Goal: Information Seeking & Learning: Learn about a topic

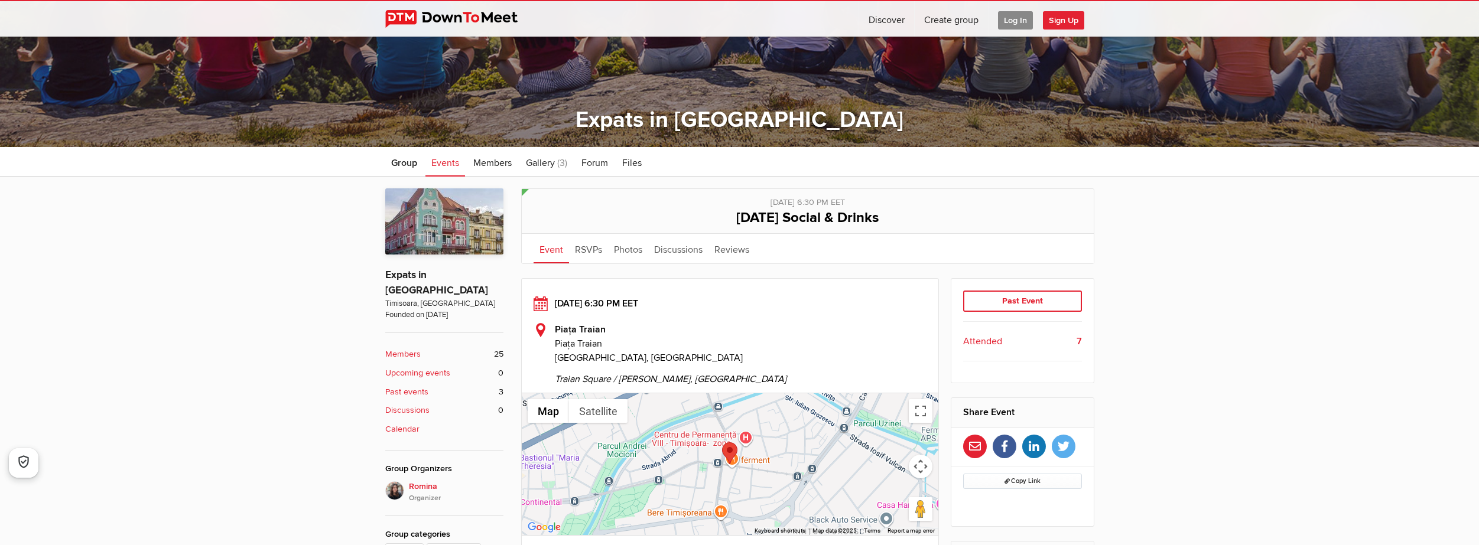
scroll to position [354, 0]
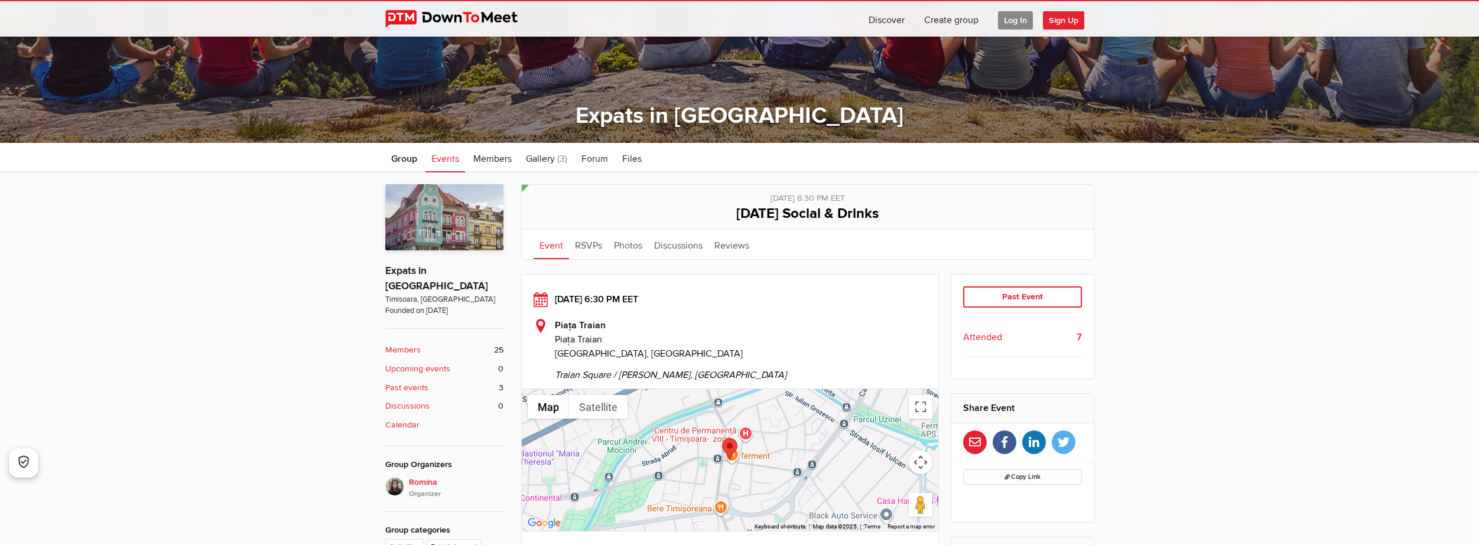
click at [401, 344] on b "Members" at bounding box center [402, 350] width 35 height 13
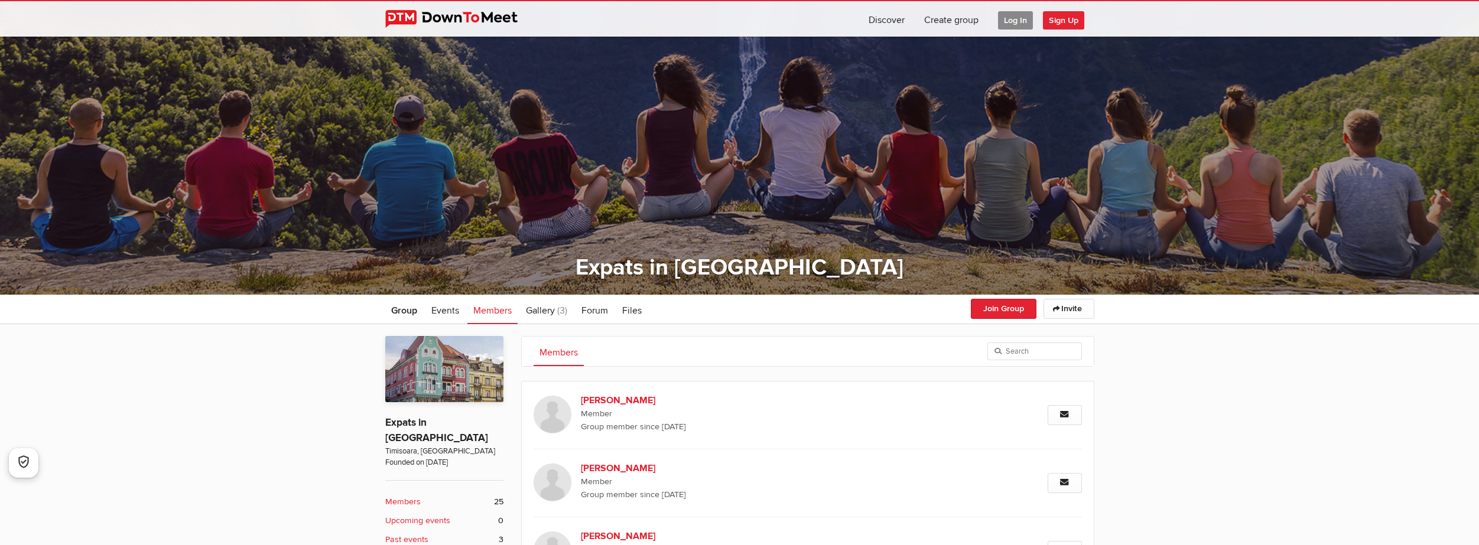
scroll to position [202, 0]
click at [552, 310] on span "Gallery" at bounding box center [540, 311] width 29 height 12
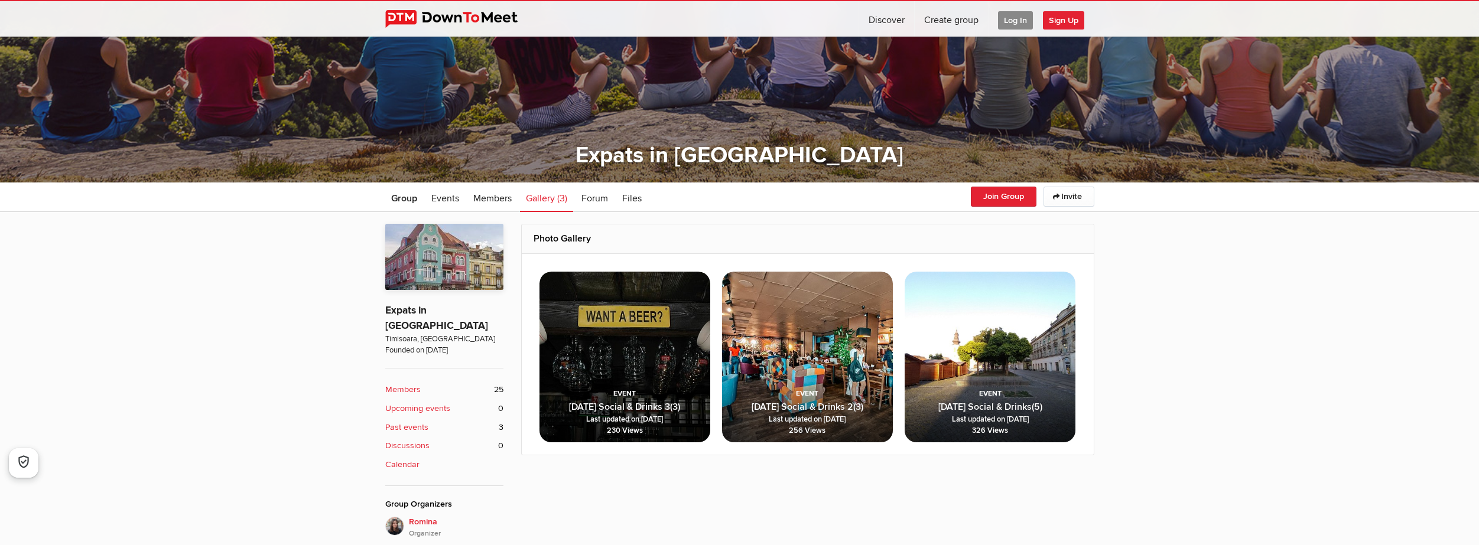
scroll to position [320, 0]
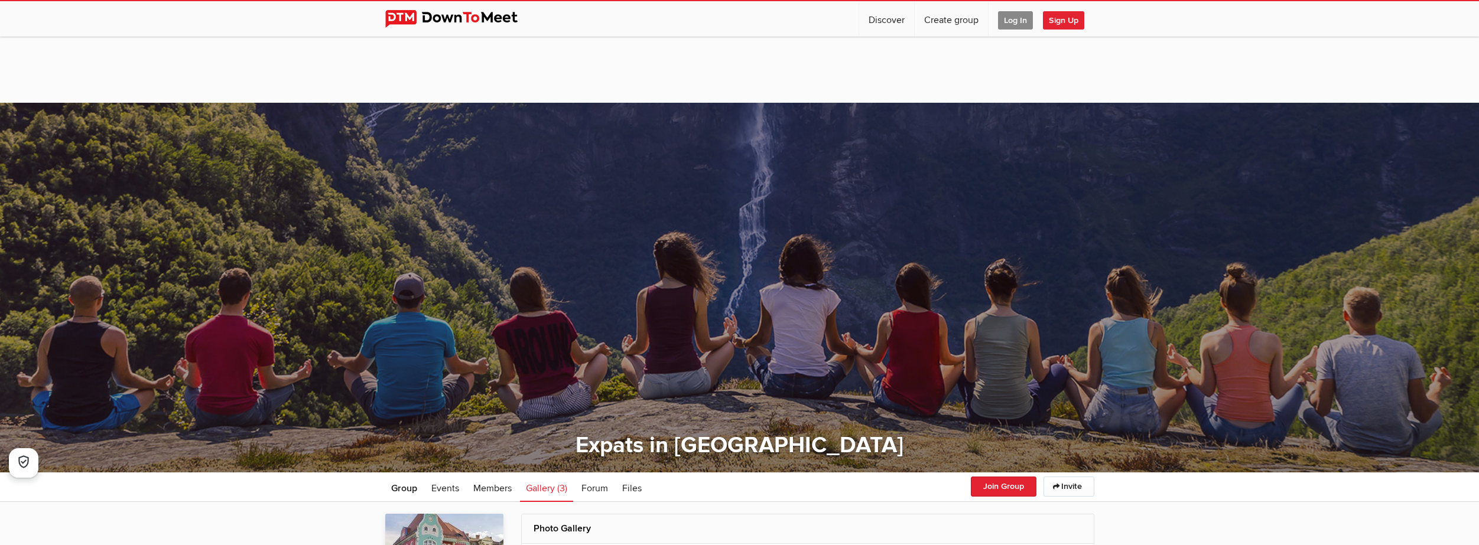
click at [455, 30] on link at bounding box center [460, 18] width 151 height 35
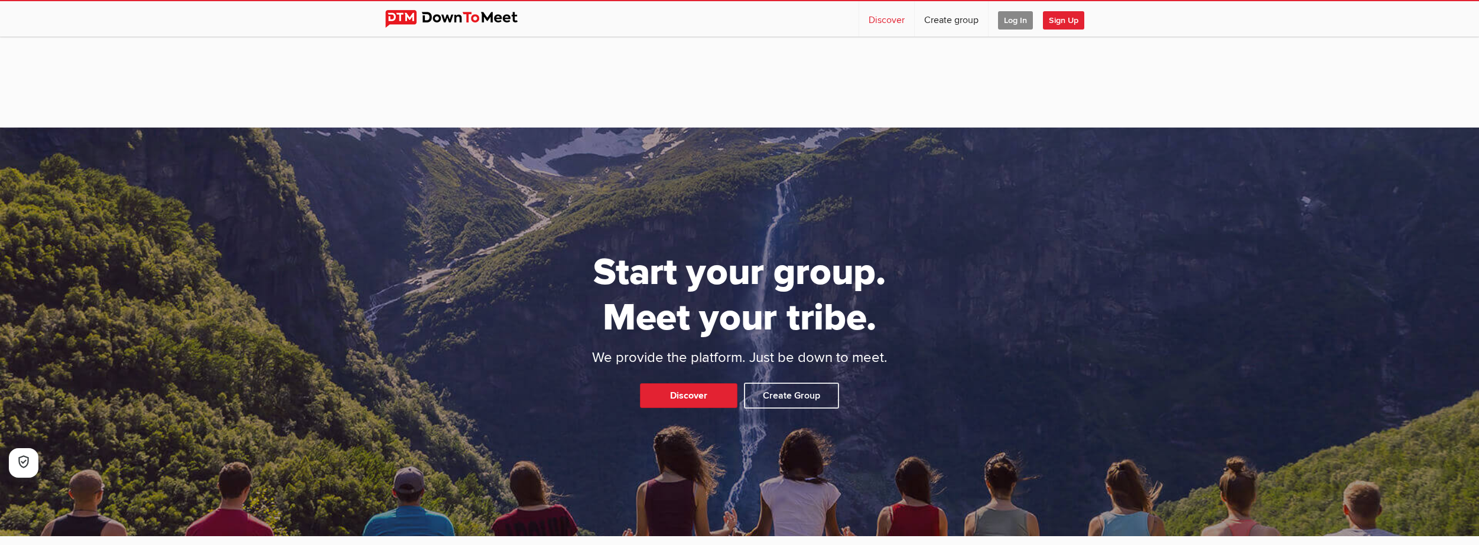
click at [884, 17] on link "Discover" at bounding box center [886, 18] width 55 height 35
select select "null"
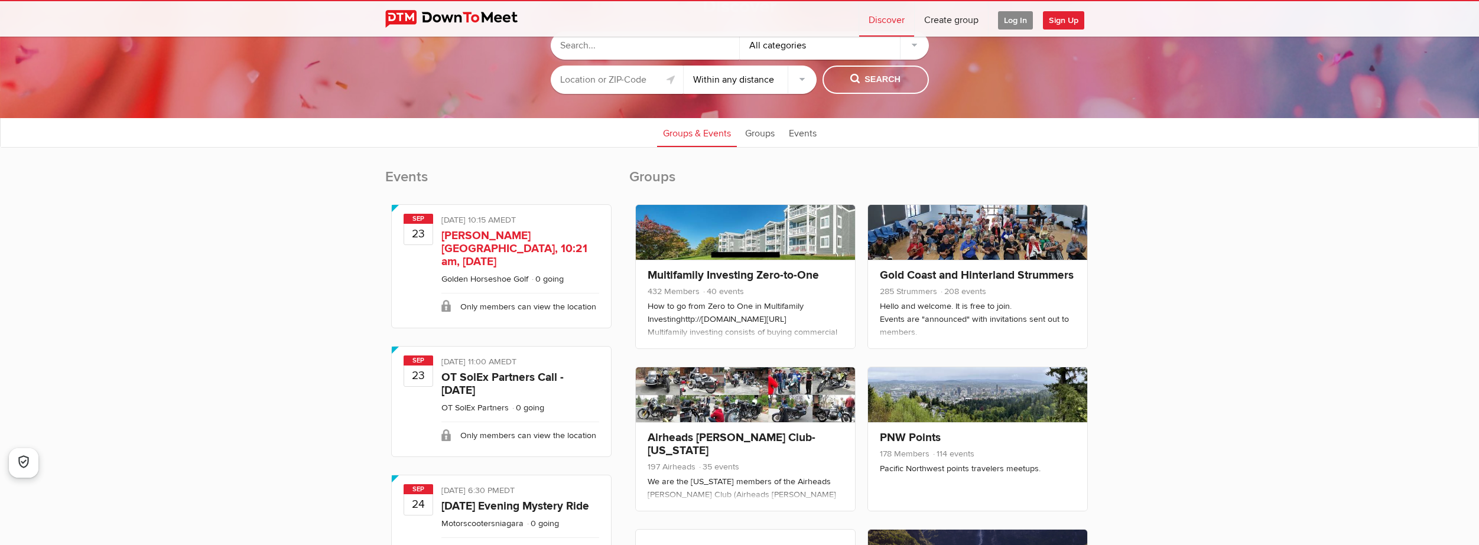
scroll to position [177, 0]
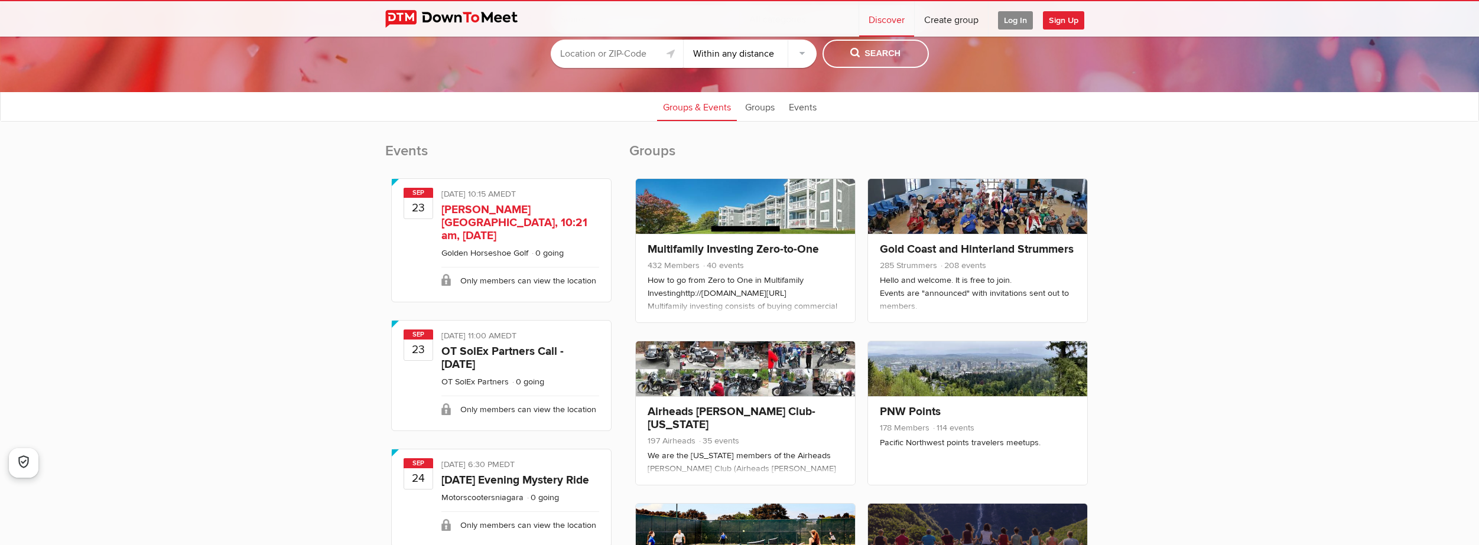
click at [513, 199] on div "Limited visibility event Event is listed, but non-members won't see details of …" at bounding box center [520, 195] width 158 height 15
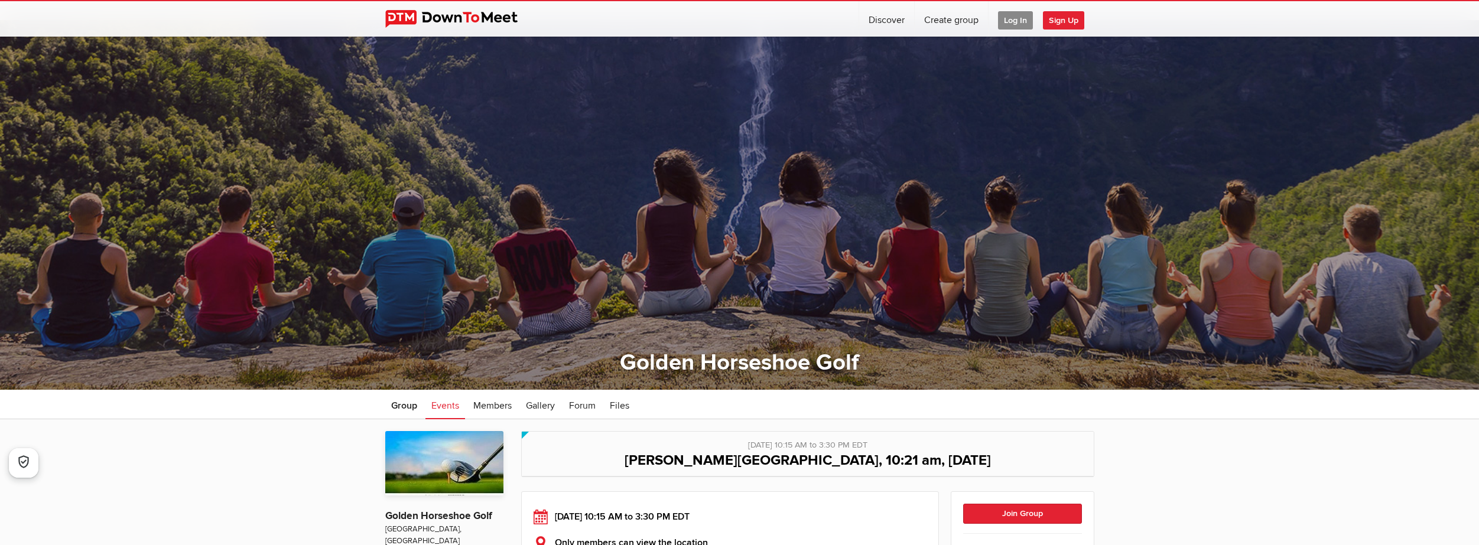
scroll to position [354, 0]
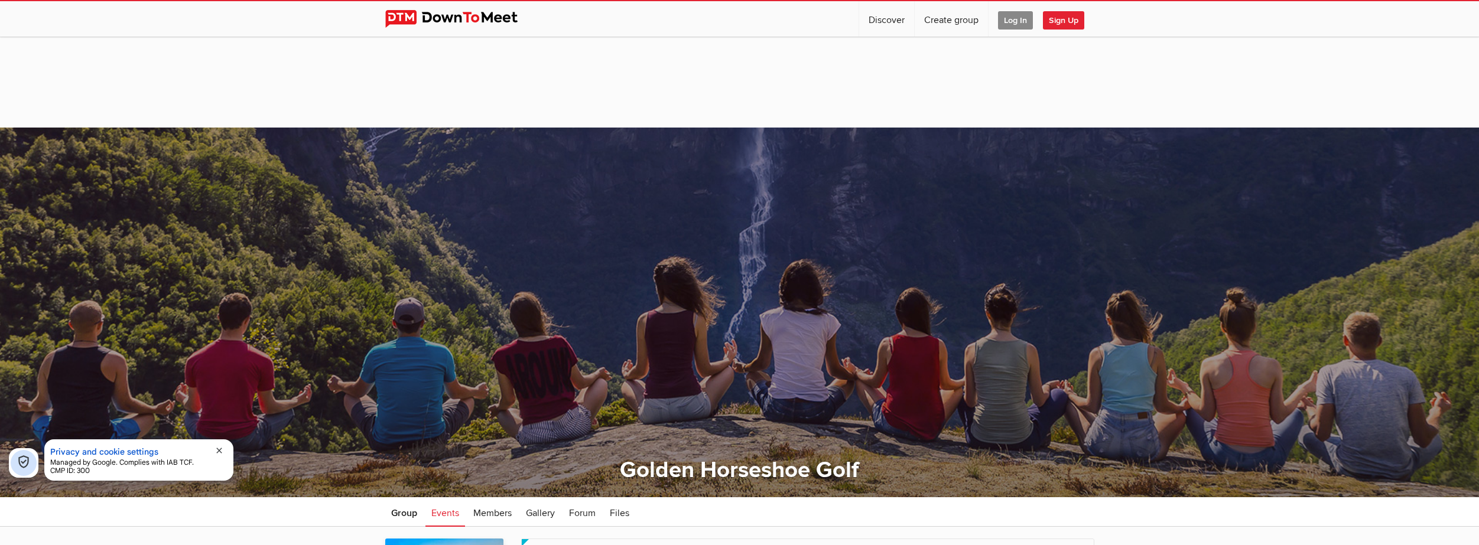
select select "null"
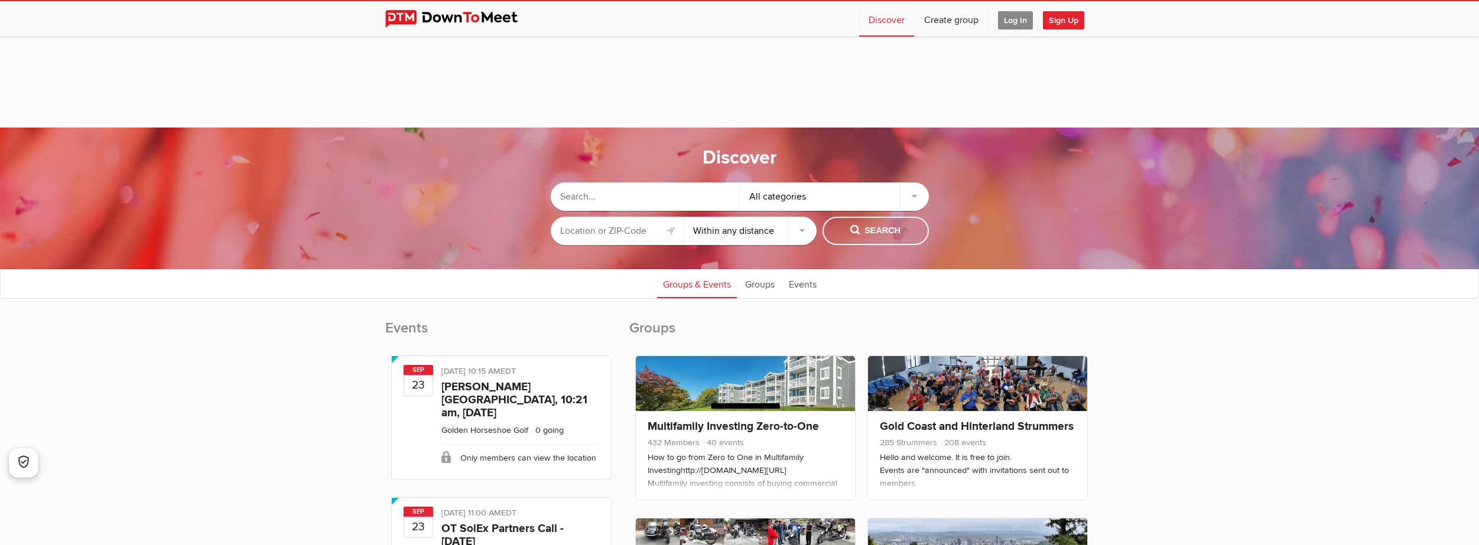
click at [757, 228] on select "Within 10 miles Within 25 miles Within 50 miles Within 100 miles Within any dis…" at bounding box center [750, 231] width 133 height 28
click at [645, 230] on input "text" at bounding box center [617, 231] width 133 height 28
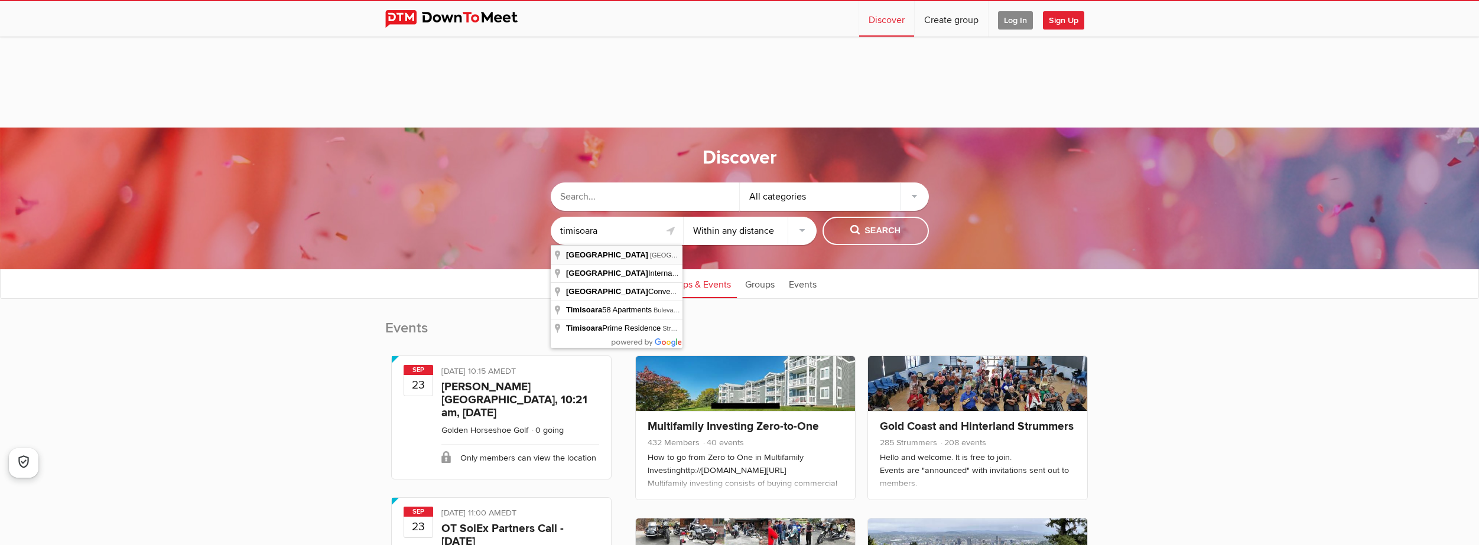
type input "[GEOGRAPHIC_DATA], [GEOGRAPHIC_DATA]"
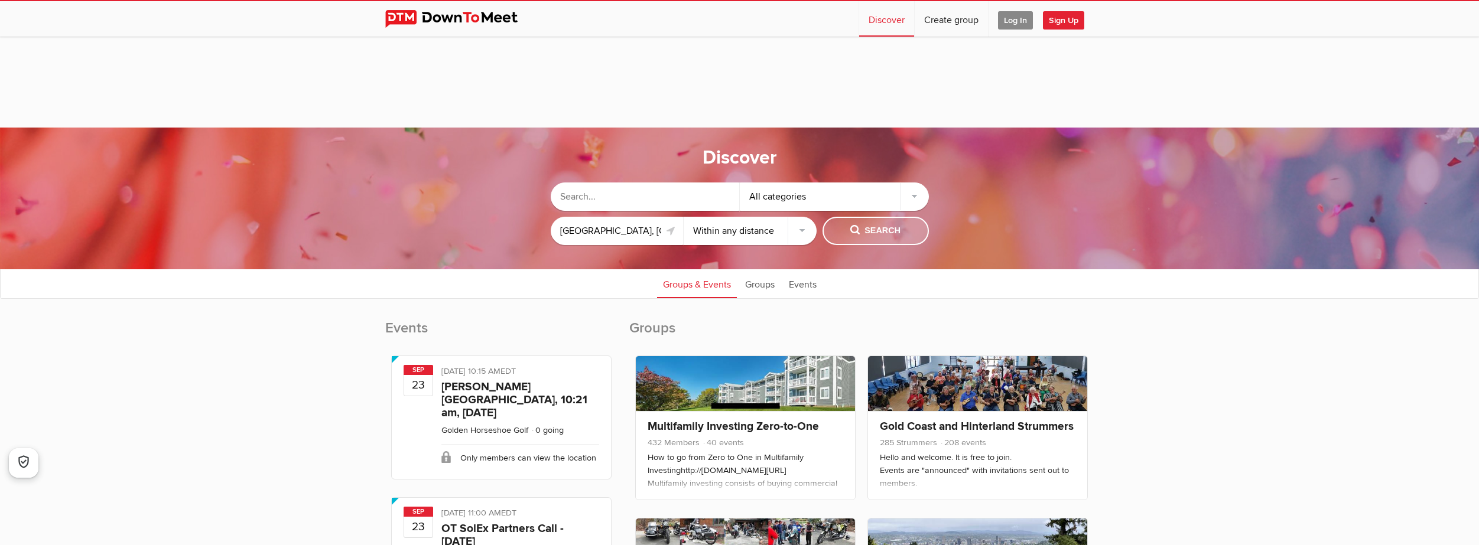
click at [884, 223] on button "Search" at bounding box center [875, 231] width 106 height 28
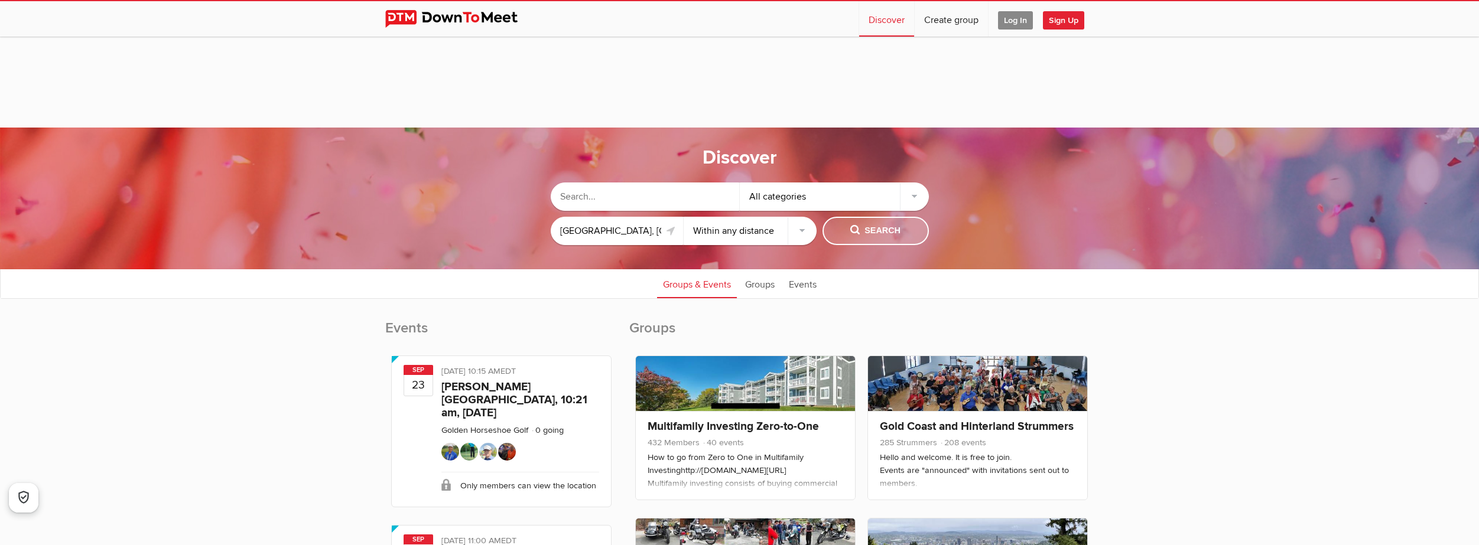
click at [879, 226] on span "Search" at bounding box center [875, 230] width 50 height 13
click at [802, 227] on select "Within 10 miles Within 25 miles Within 50 miles Within 100 miles Within any dis…" at bounding box center [750, 231] width 133 height 28
select select "10"
click at [684, 217] on select "Within 10 miles Within 25 miles Within 50 miles Within 100 miles Within any dis…" at bounding box center [750, 231] width 133 height 28
click at [881, 223] on button "Search" at bounding box center [875, 231] width 106 height 28
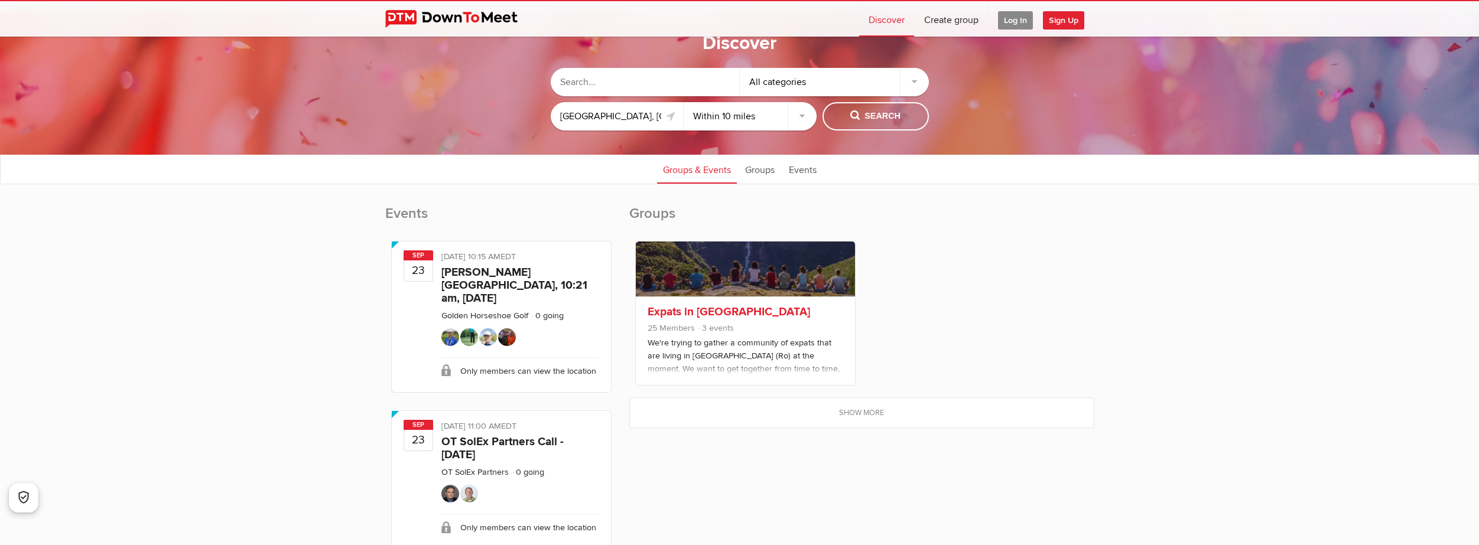
scroll to position [118, 0]
